Goal: Task Accomplishment & Management: Manage account settings

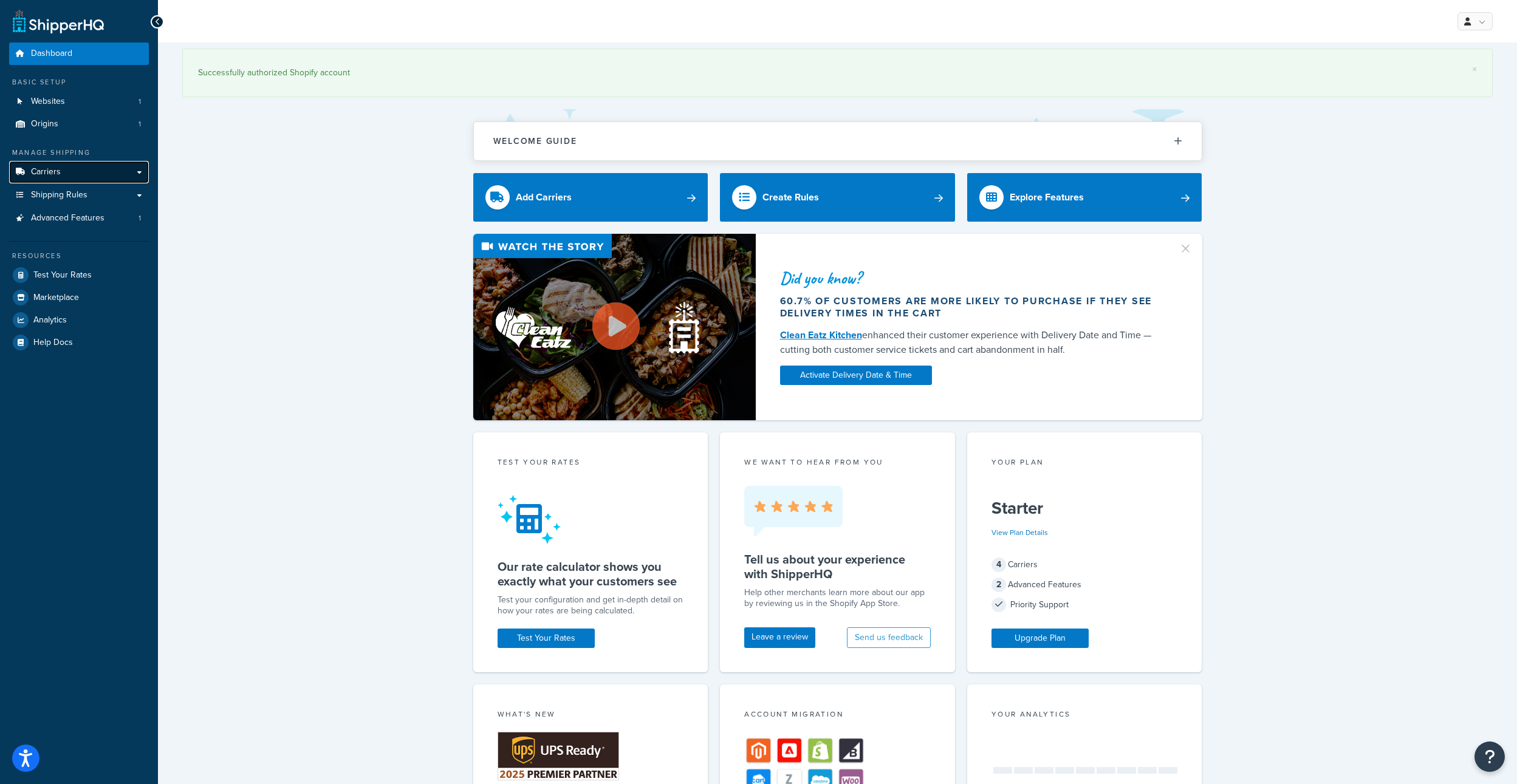
click at [70, 167] on link "Carriers" at bounding box center [79, 172] width 139 height 23
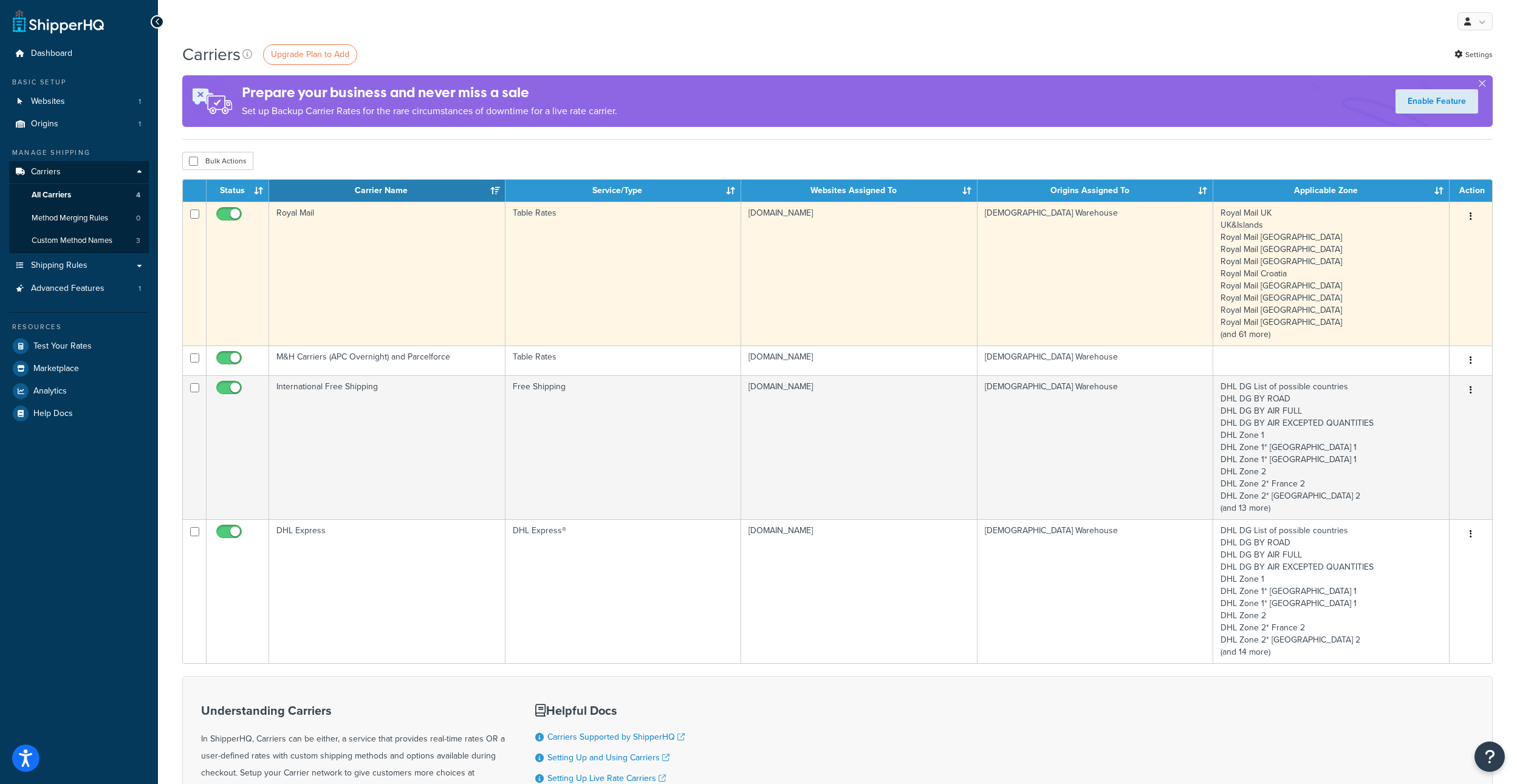
click at [1471, 212] on icon "button" at bounding box center [1471, 216] width 2 height 8
click at [1422, 239] on link "Edit" at bounding box center [1421, 241] width 96 height 25
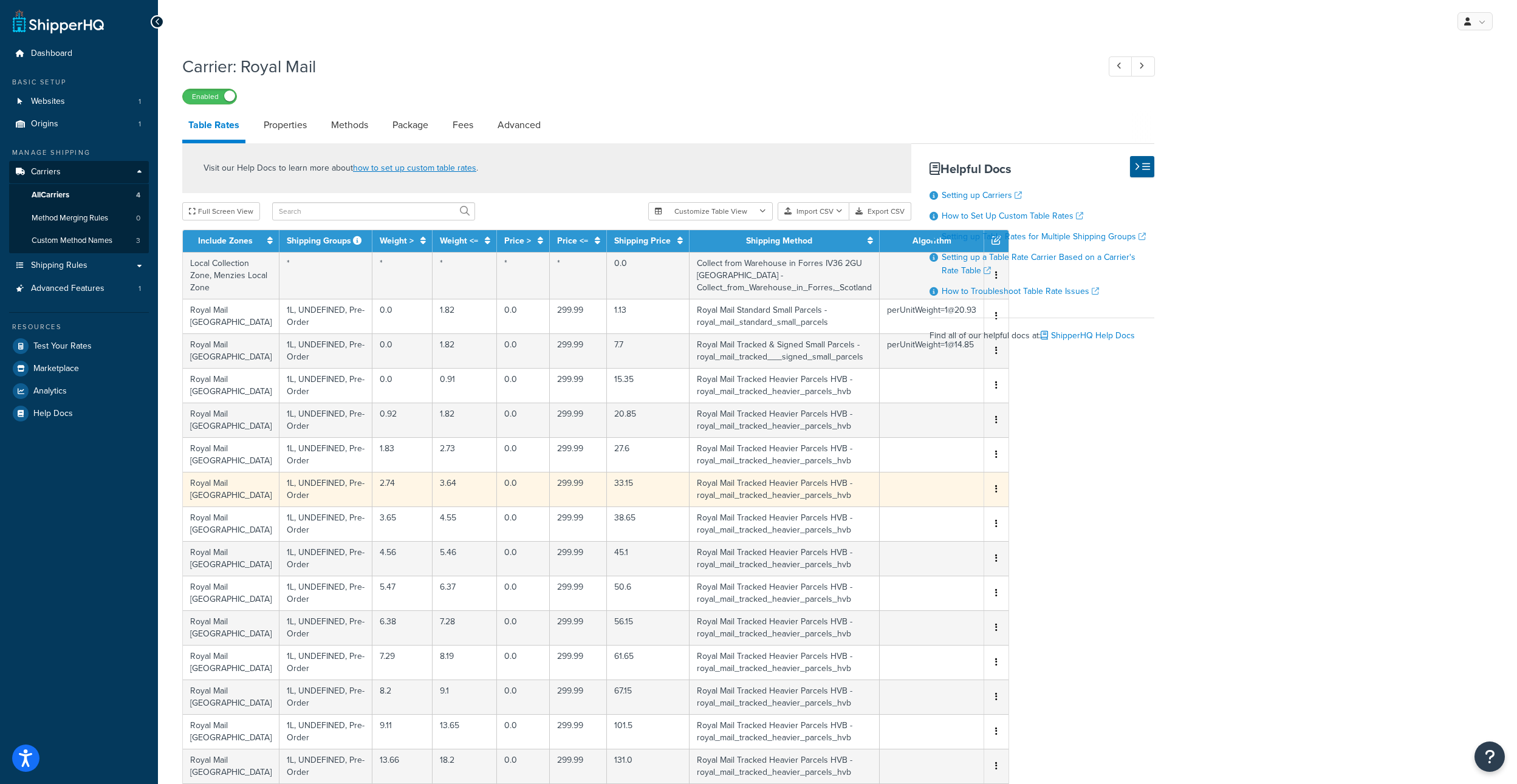
scroll to position [425, 0]
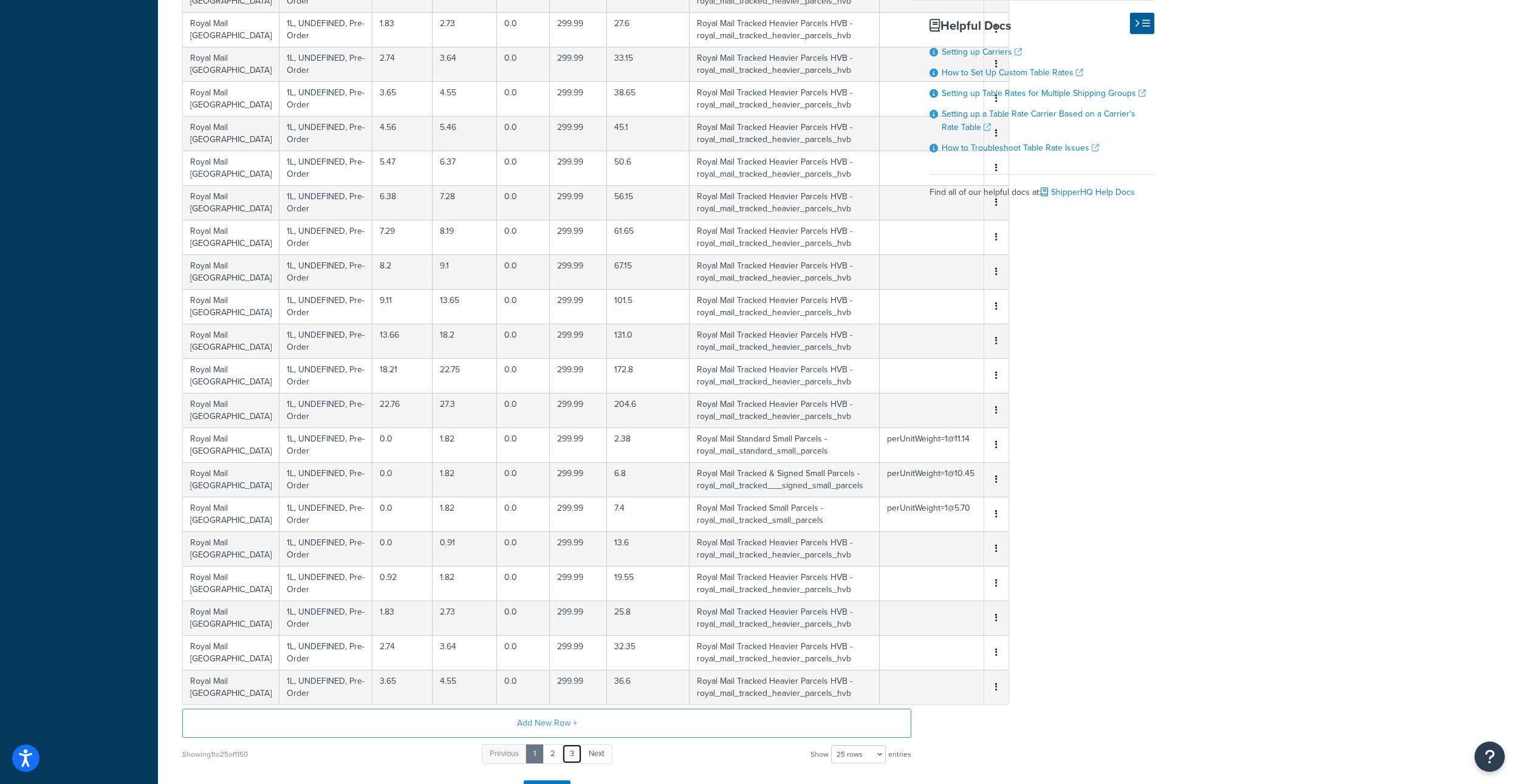
click at [572, 754] on link "3" at bounding box center [572, 754] width 20 height 20
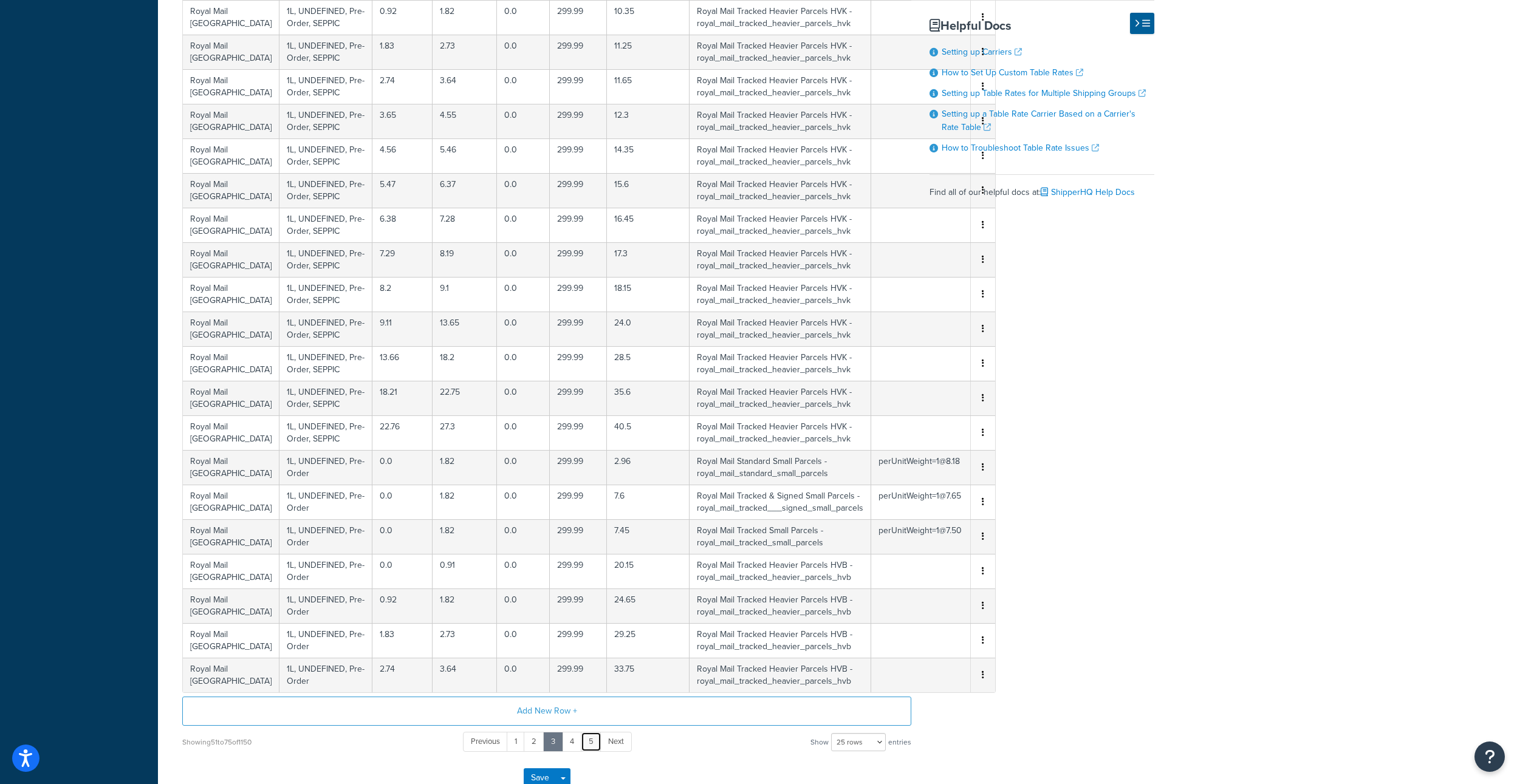
click at [592, 738] on link "5" at bounding box center [591, 742] width 20 height 20
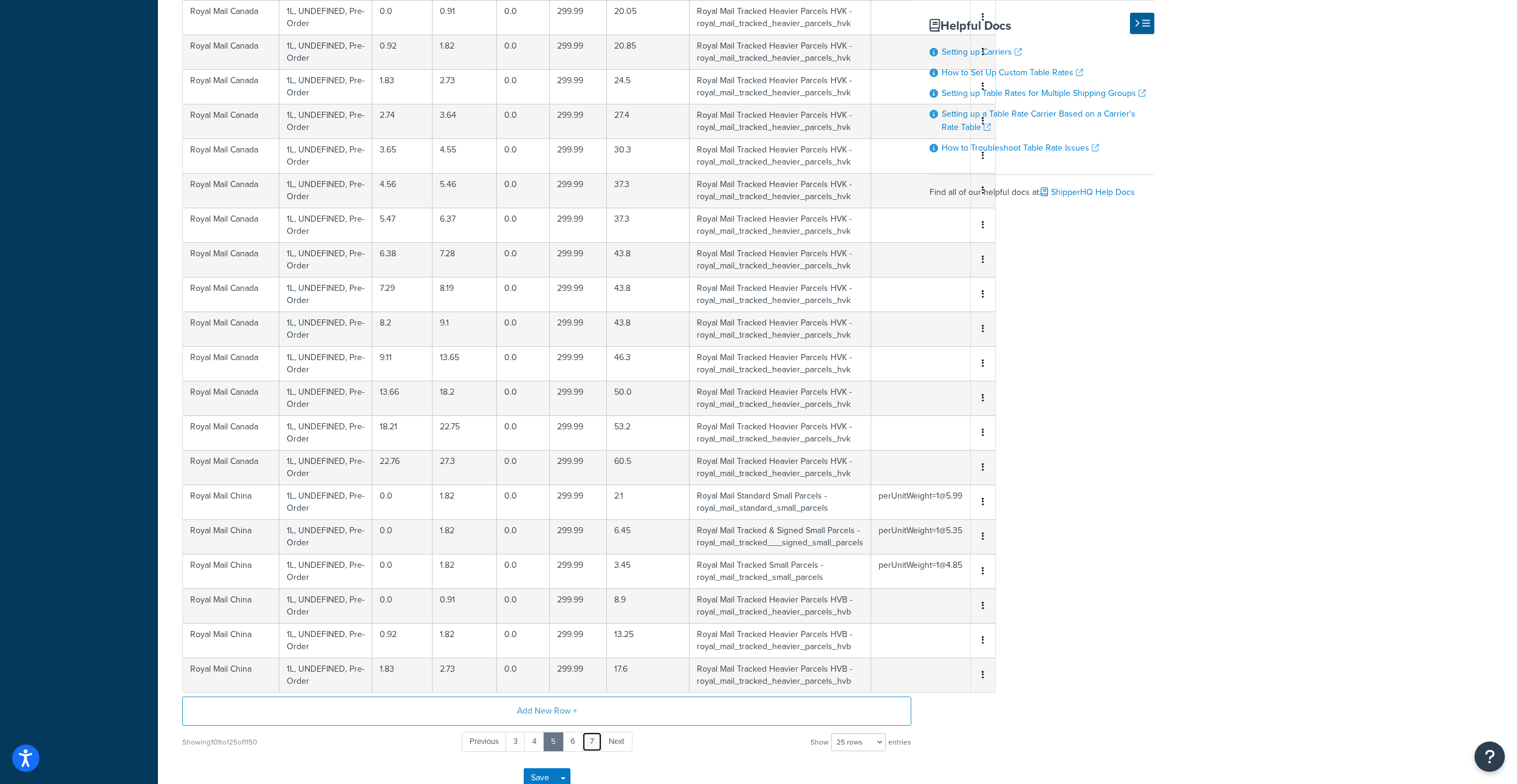
click at [592, 738] on link "7" at bounding box center [592, 742] width 20 height 20
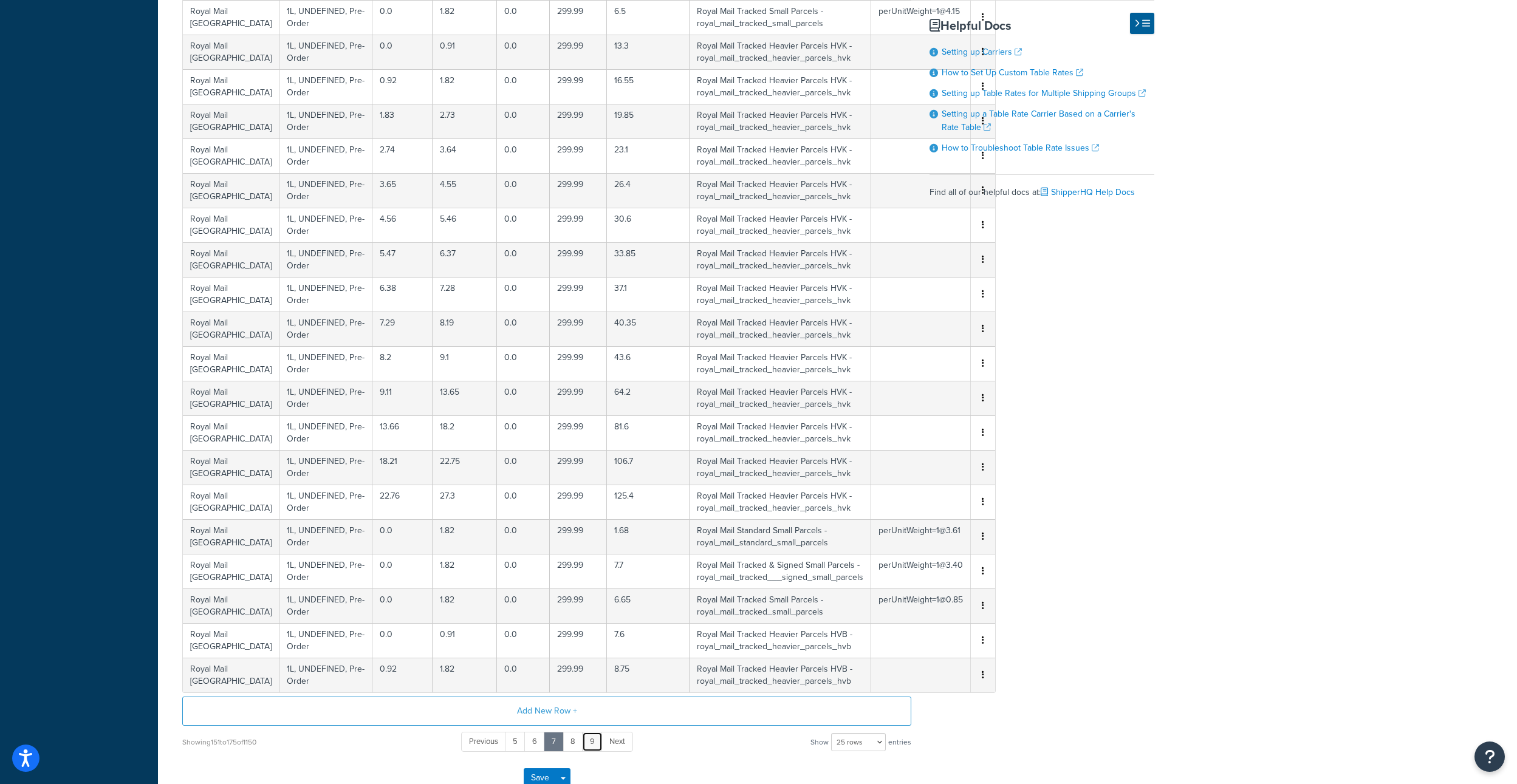
click at [592, 740] on link "9" at bounding box center [592, 742] width 20 height 20
click at [588, 742] on link "11" at bounding box center [593, 742] width 20 height 20
click at [588, 742] on link "13" at bounding box center [595, 742] width 23 height 20
click at [597, 741] on link "15" at bounding box center [596, 742] width 23 height 20
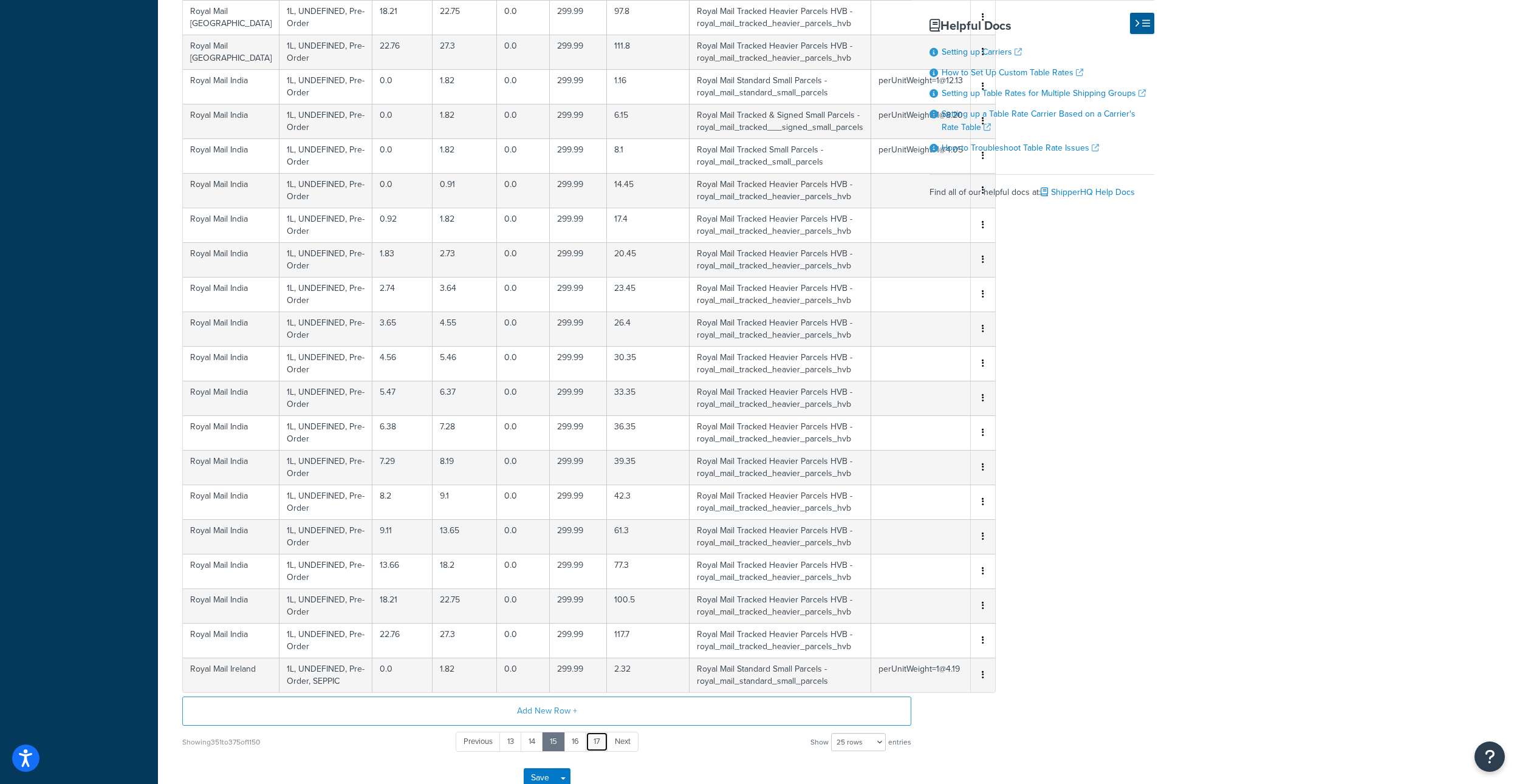
click at [597, 741] on link "17" at bounding box center [597, 742] width 23 height 20
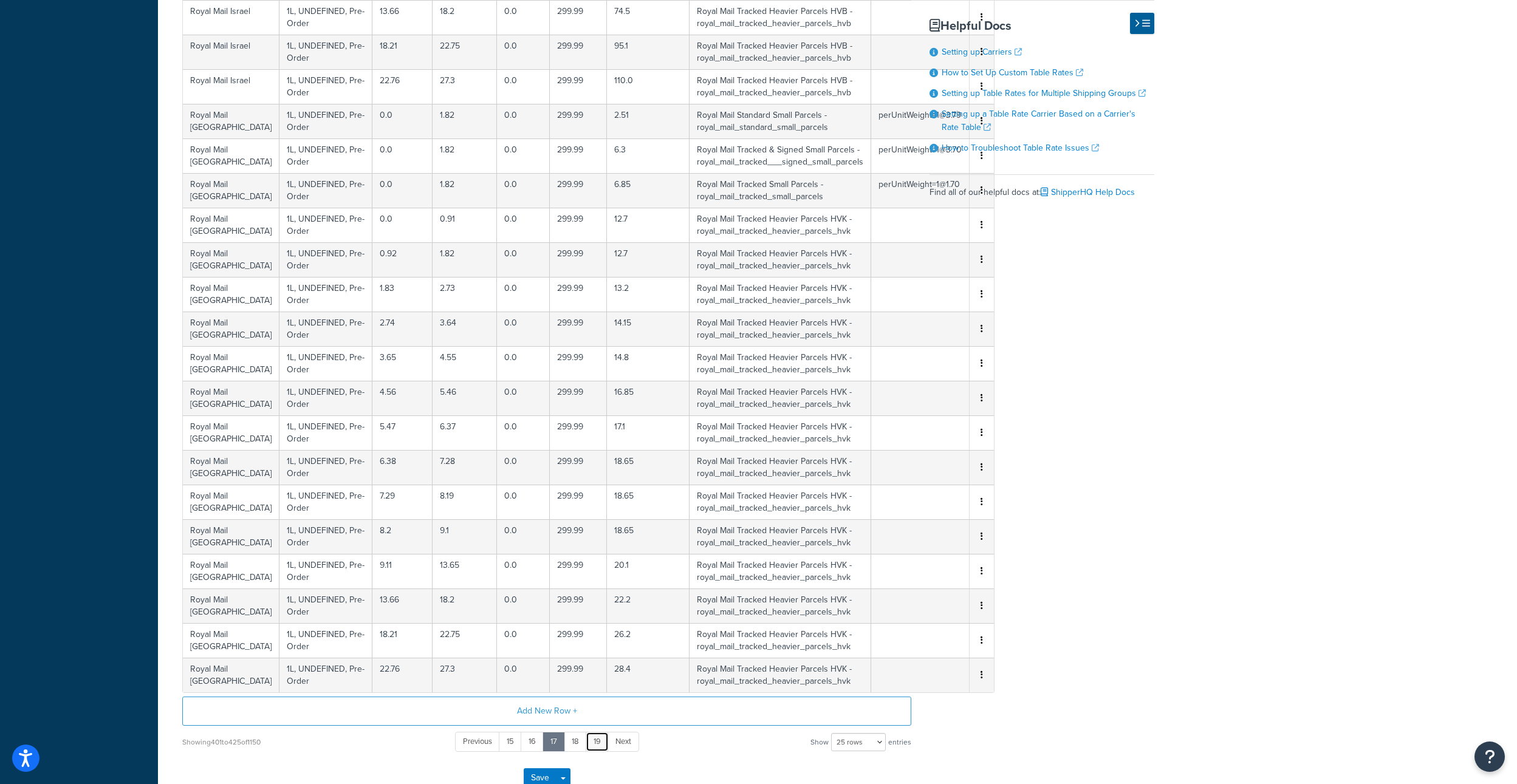
click at [597, 741] on link "19" at bounding box center [597, 742] width 23 height 20
click at [597, 741] on link "21" at bounding box center [598, 742] width 23 height 20
click at [597, 741] on link "23" at bounding box center [600, 742] width 25 height 20
click at [597, 741] on link "25" at bounding box center [600, 742] width 25 height 20
click at [597, 741] on link "27" at bounding box center [601, 742] width 25 height 20
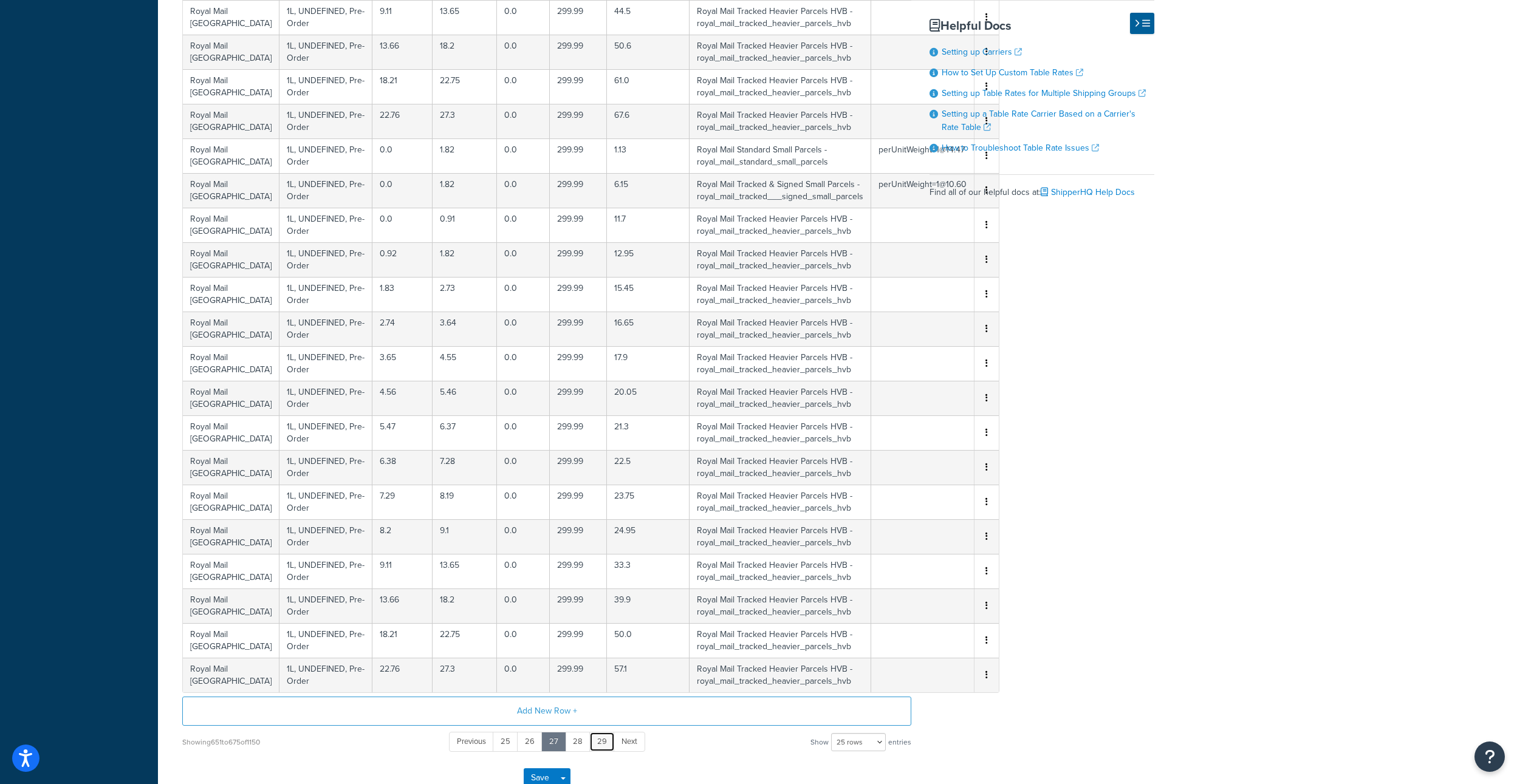
click at [597, 741] on link "29" at bounding box center [602, 742] width 25 height 20
click at [597, 741] on link "31" at bounding box center [602, 742] width 23 height 20
click at [597, 741] on link "33" at bounding box center [600, 742] width 25 height 20
click at [597, 741] on link "35" at bounding box center [599, 742] width 25 height 20
click at [597, 741] on link "37" at bounding box center [600, 742] width 25 height 20
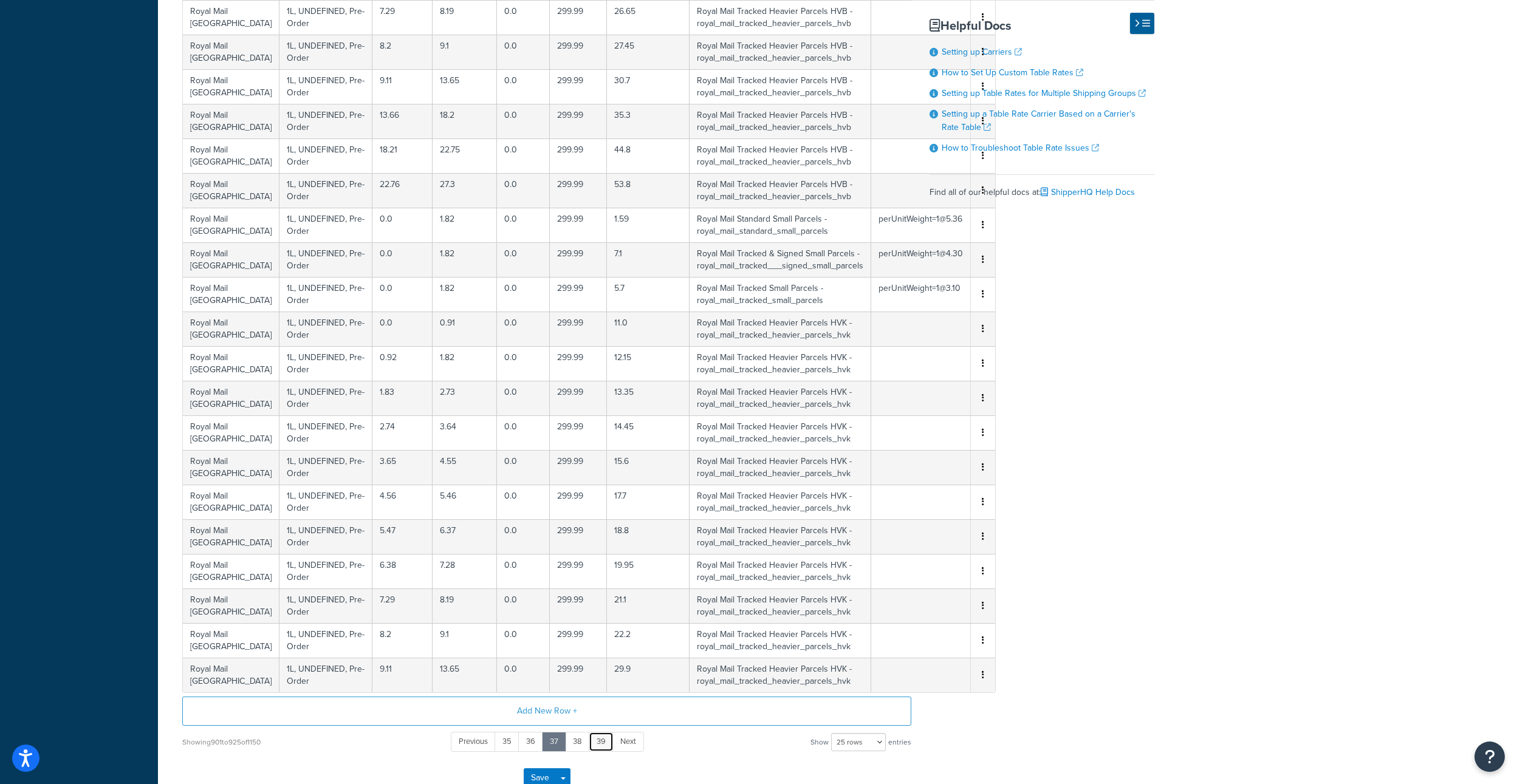
click at [597, 741] on link "39" at bounding box center [600, 742] width 25 height 20
click at [597, 741] on link "41" at bounding box center [601, 742] width 23 height 20
click at [597, 741] on link "43" at bounding box center [600, 742] width 25 height 20
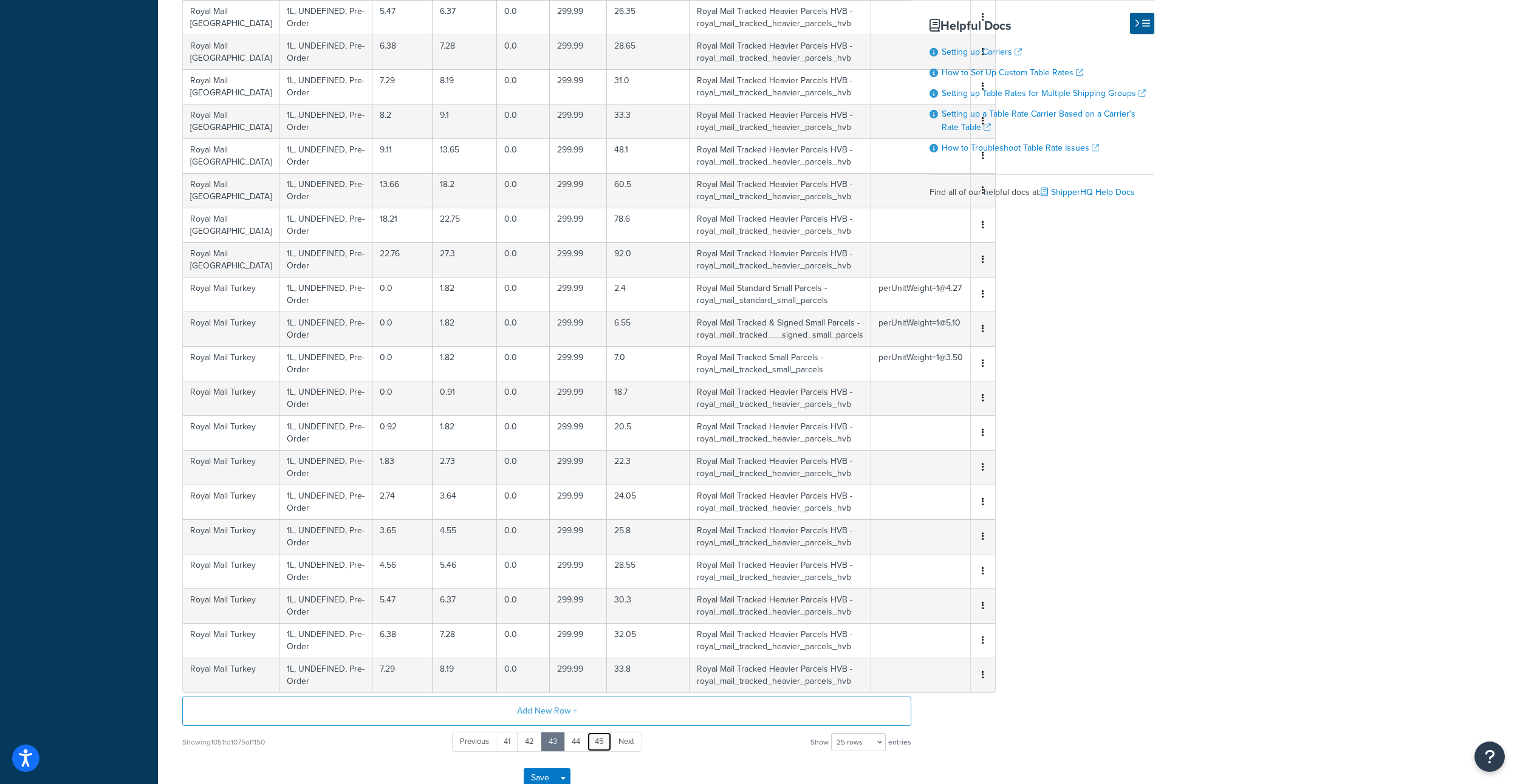
click at [597, 741] on link "45" at bounding box center [599, 742] width 25 height 20
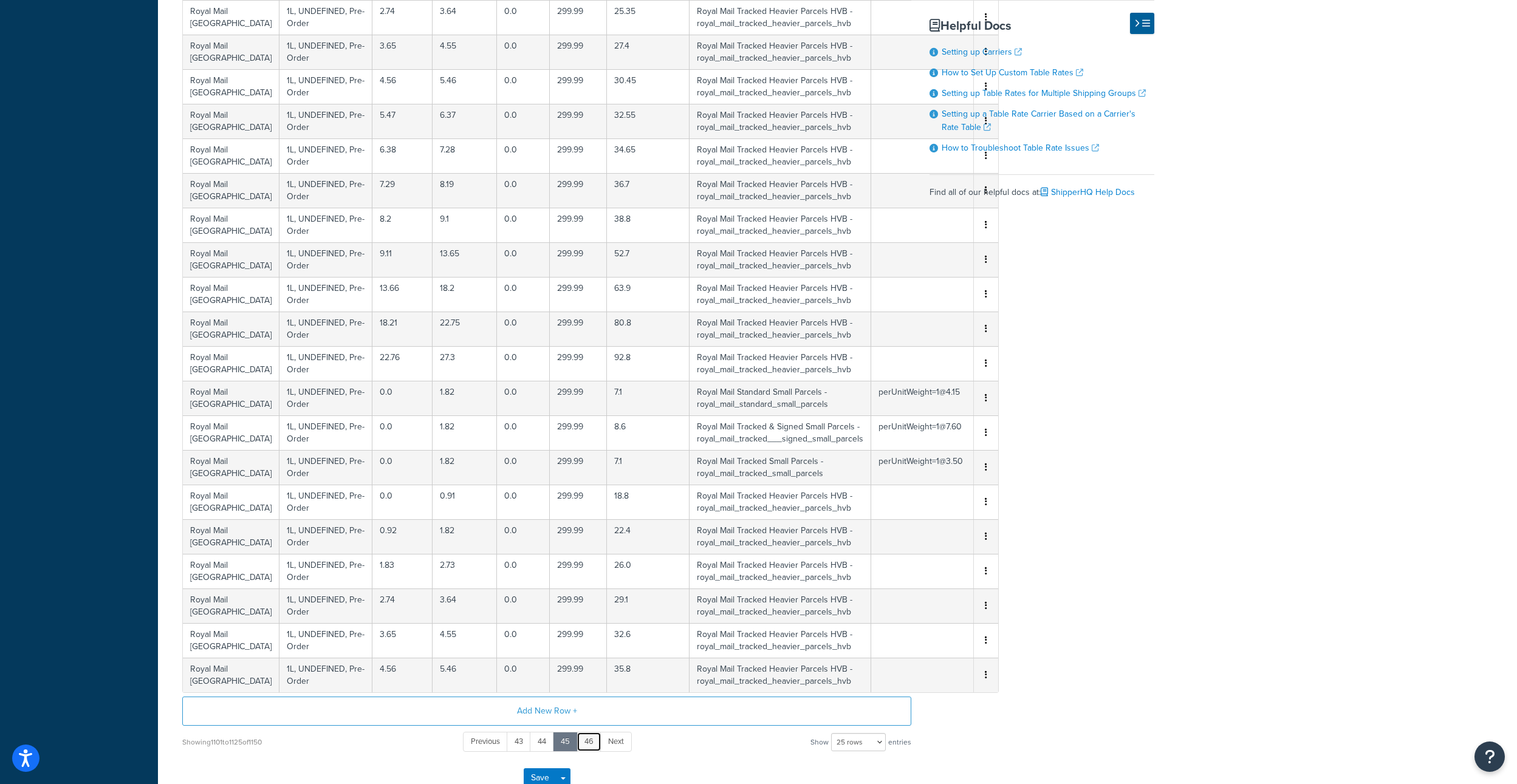
click at [597, 741] on link "46" at bounding box center [588, 742] width 25 height 20
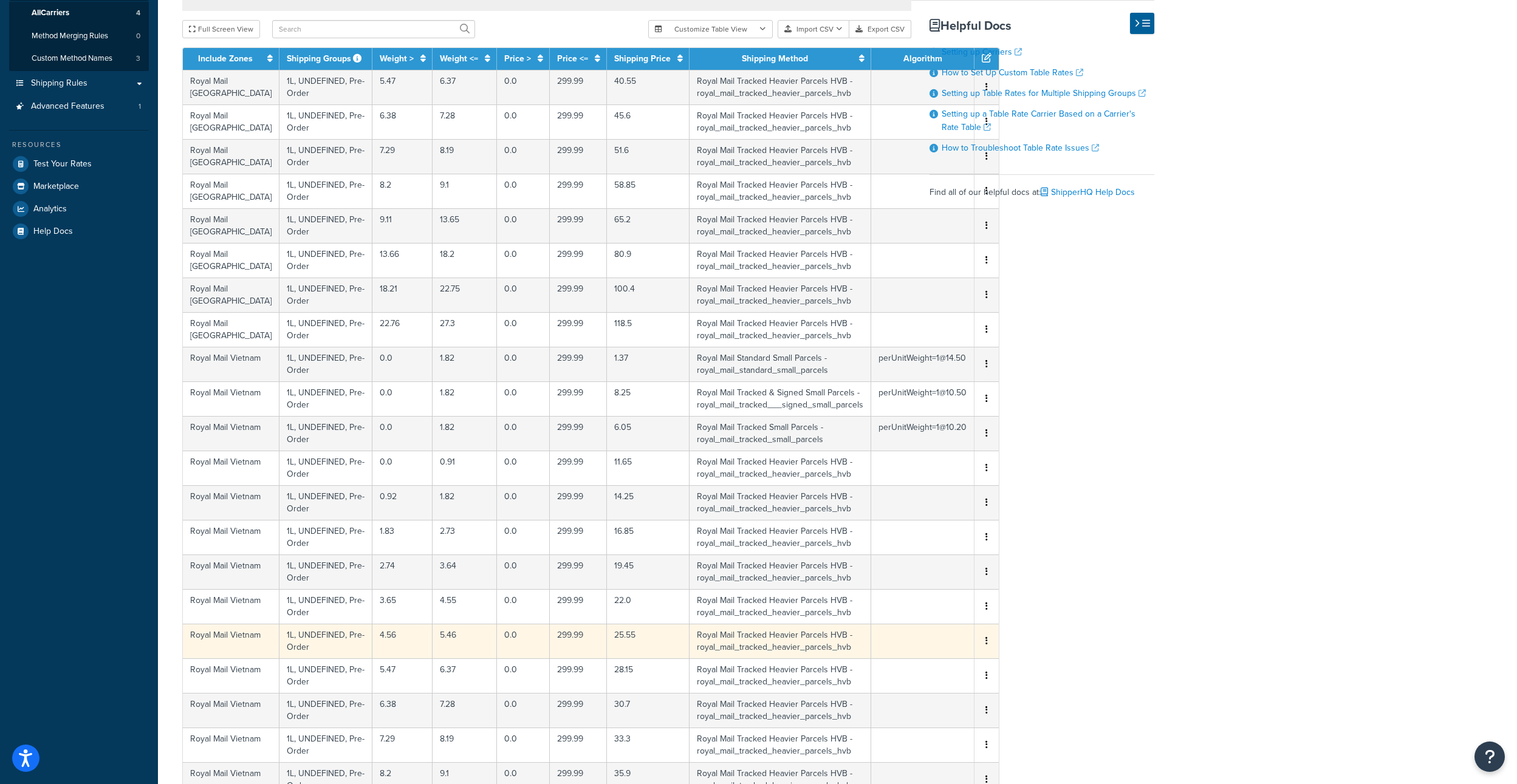
scroll to position [486, 0]
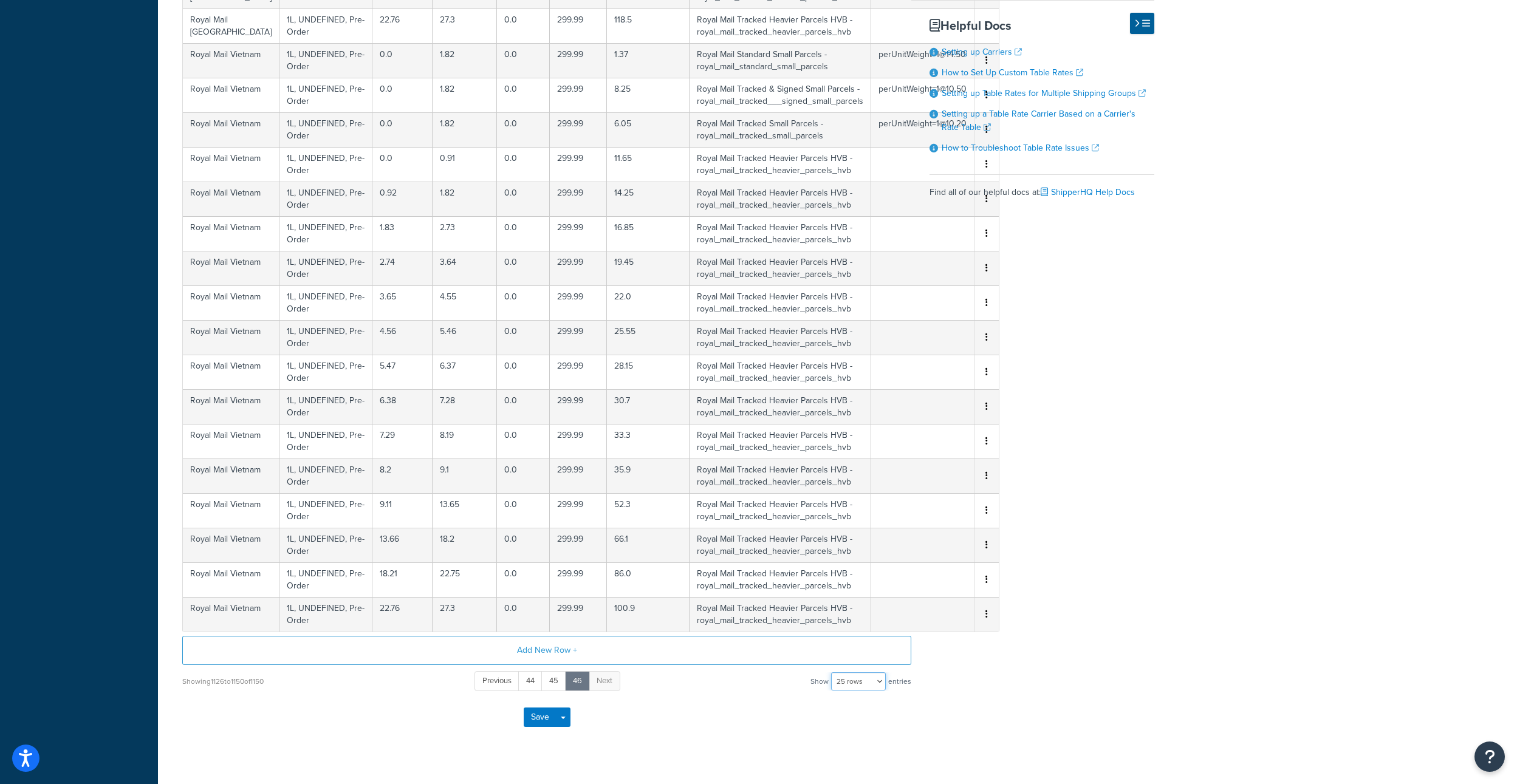
click at [862, 684] on select "10 rows 15 rows 25 rows 50 rows 100 rows 1000 rows" at bounding box center [859, 681] width 55 height 18
select select "100"
click at [832, 672] on select "10 rows 15 rows 25 rows 50 rows 100 rows 1000 rows" at bounding box center [859, 681] width 55 height 18
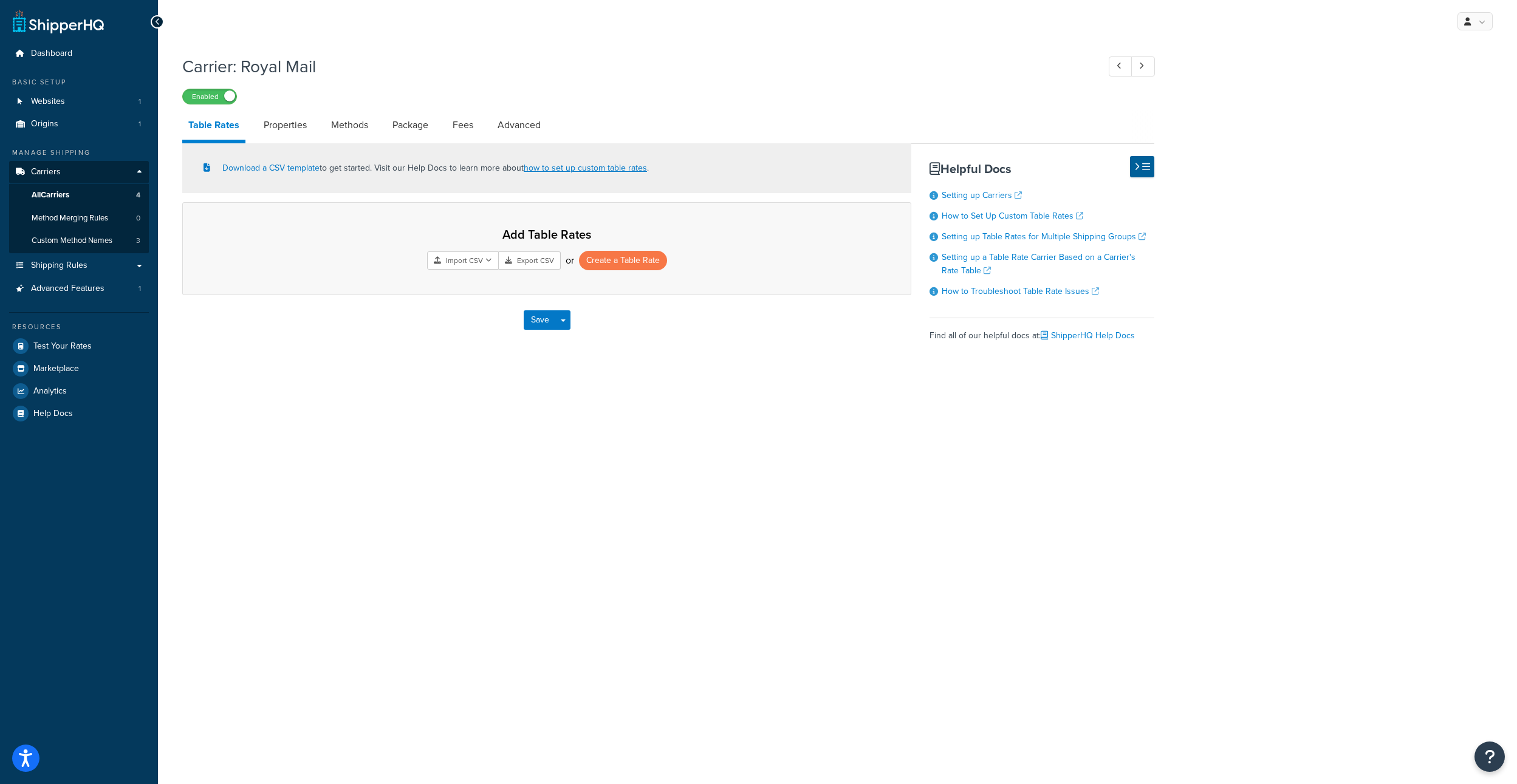
scroll to position [0, 0]
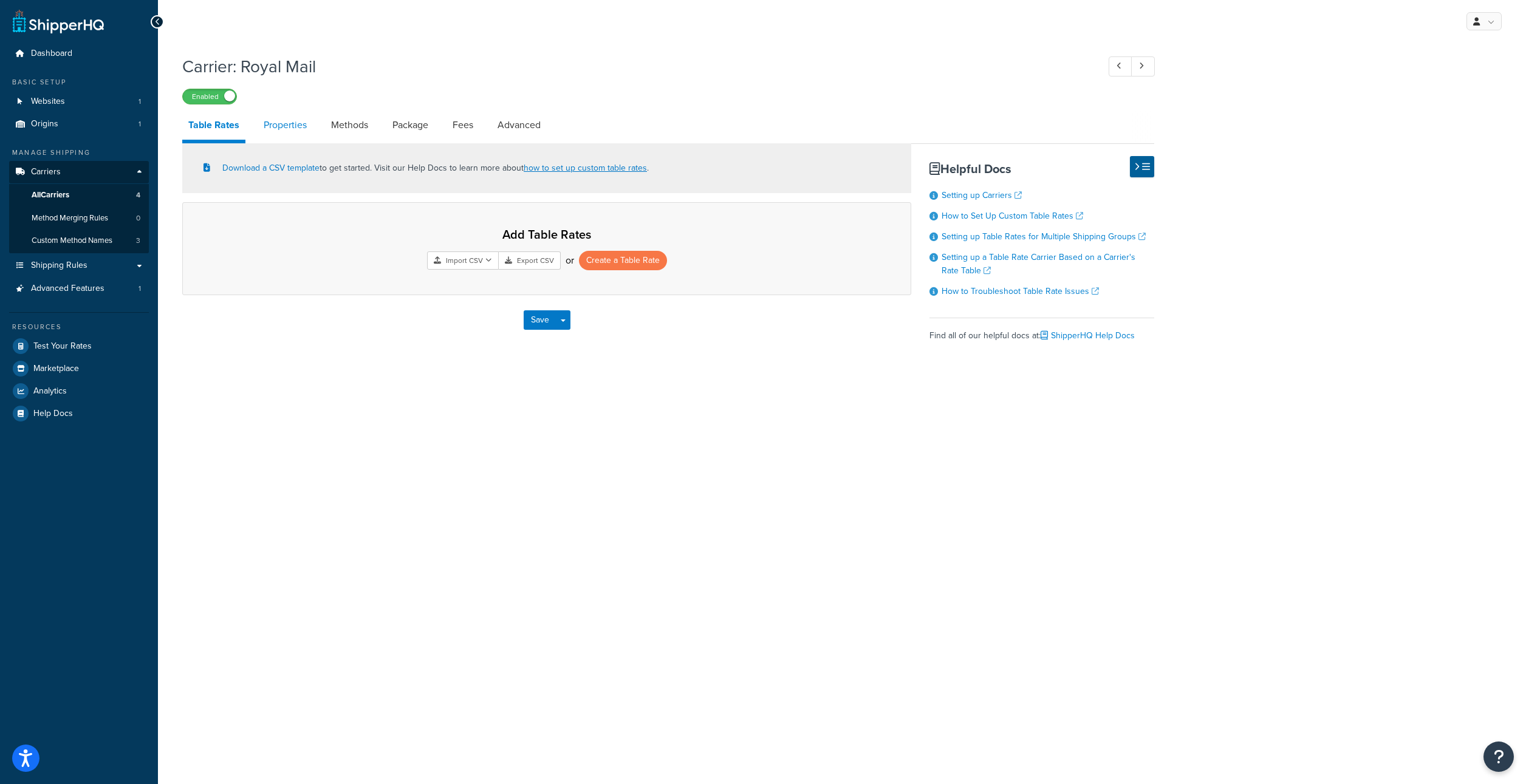
click at [291, 124] on link "Properties" at bounding box center [285, 125] width 56 height 29
select select "HIGHEST"
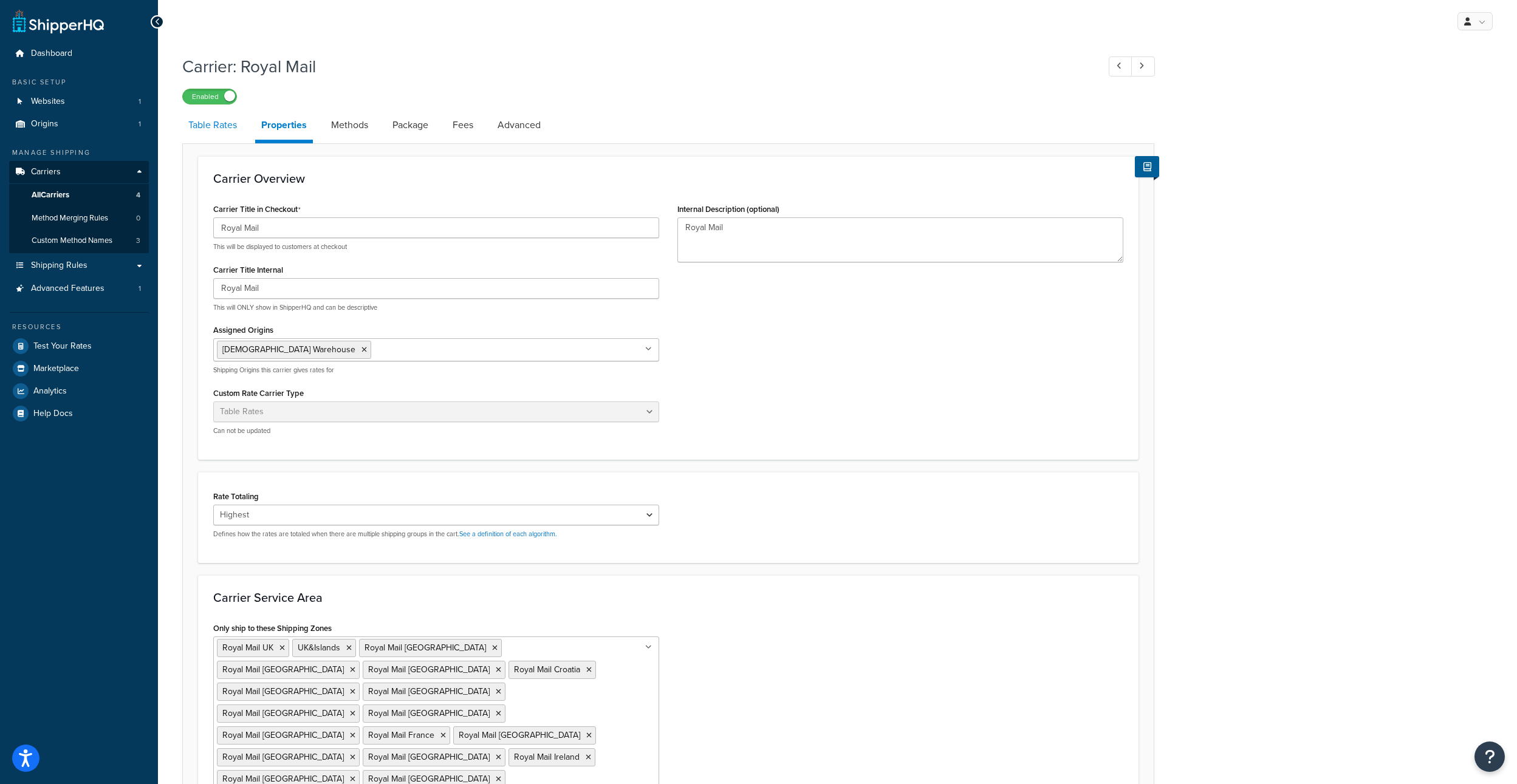
click at [201, 127] on link "Table Rates" at bounding box center [213, 125] width 61 height 29
select select "25"
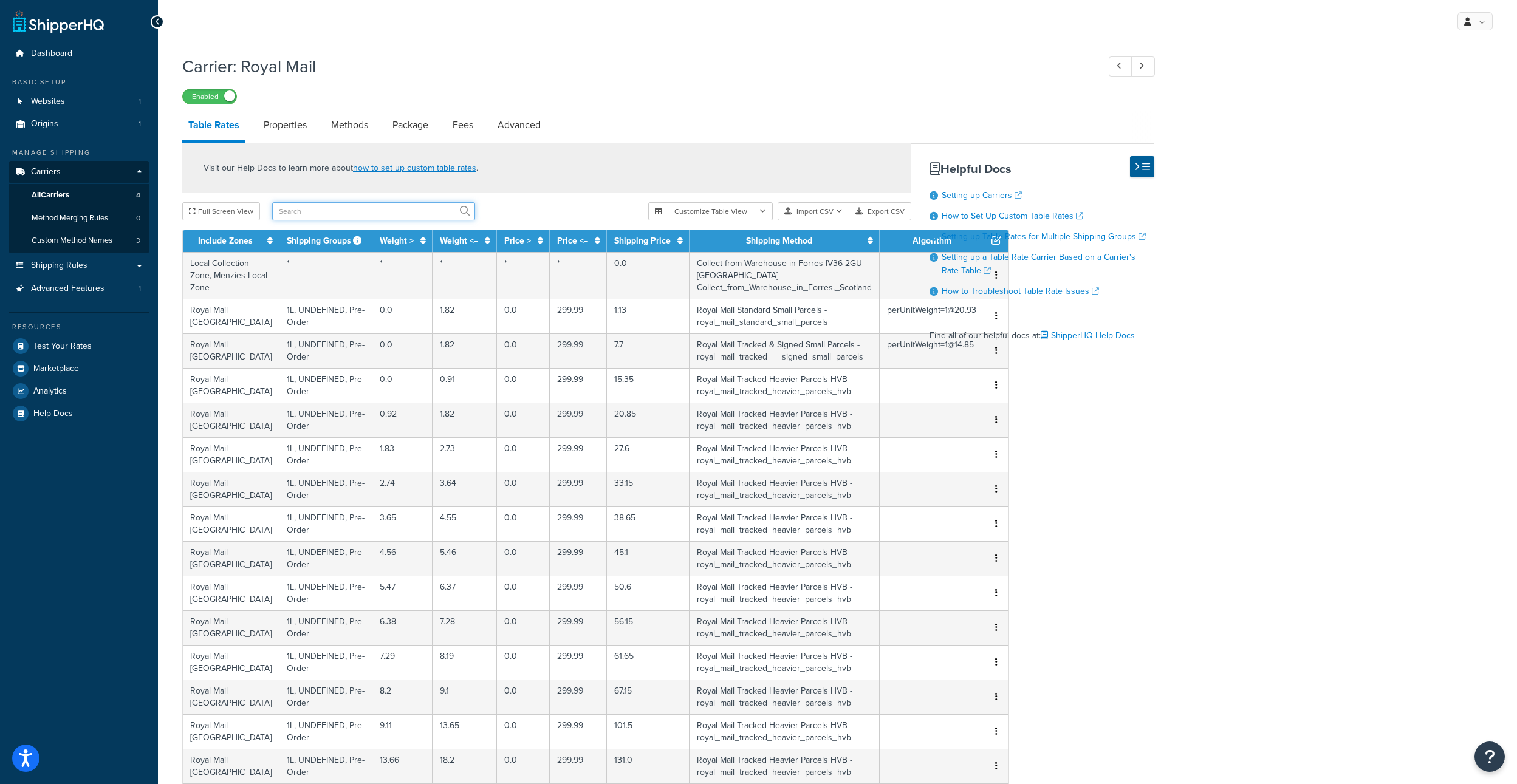
click at [298, 206] on input "text" at bounding box center [374, 211] width 203 height 18
type input "UK"
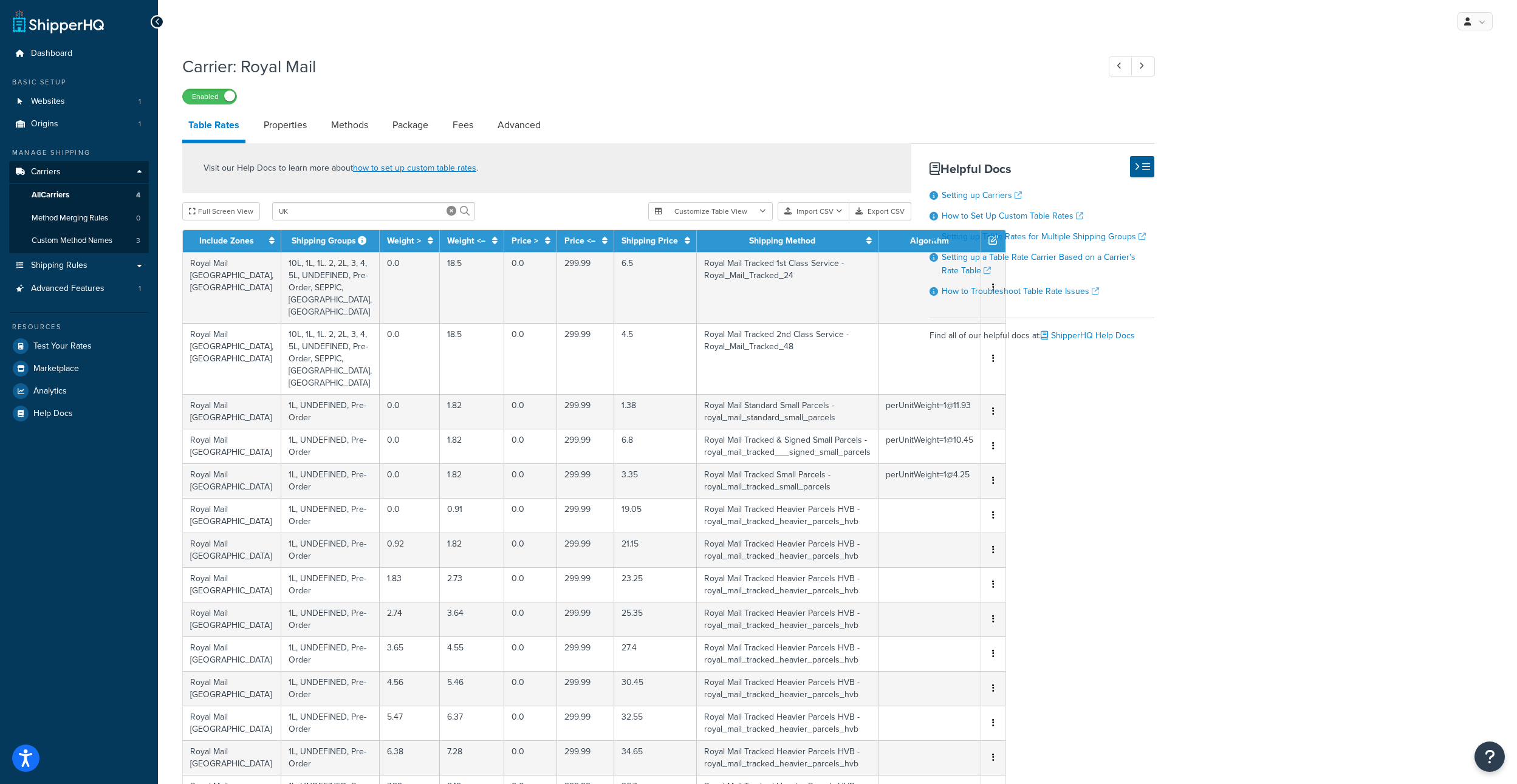
click at [891, 74] on h1 "Carrier: Royal Mail" at bounding box center [634, 67] width 904 height 24
